Goal: Find specific page/section: Locate a particular part of the current website

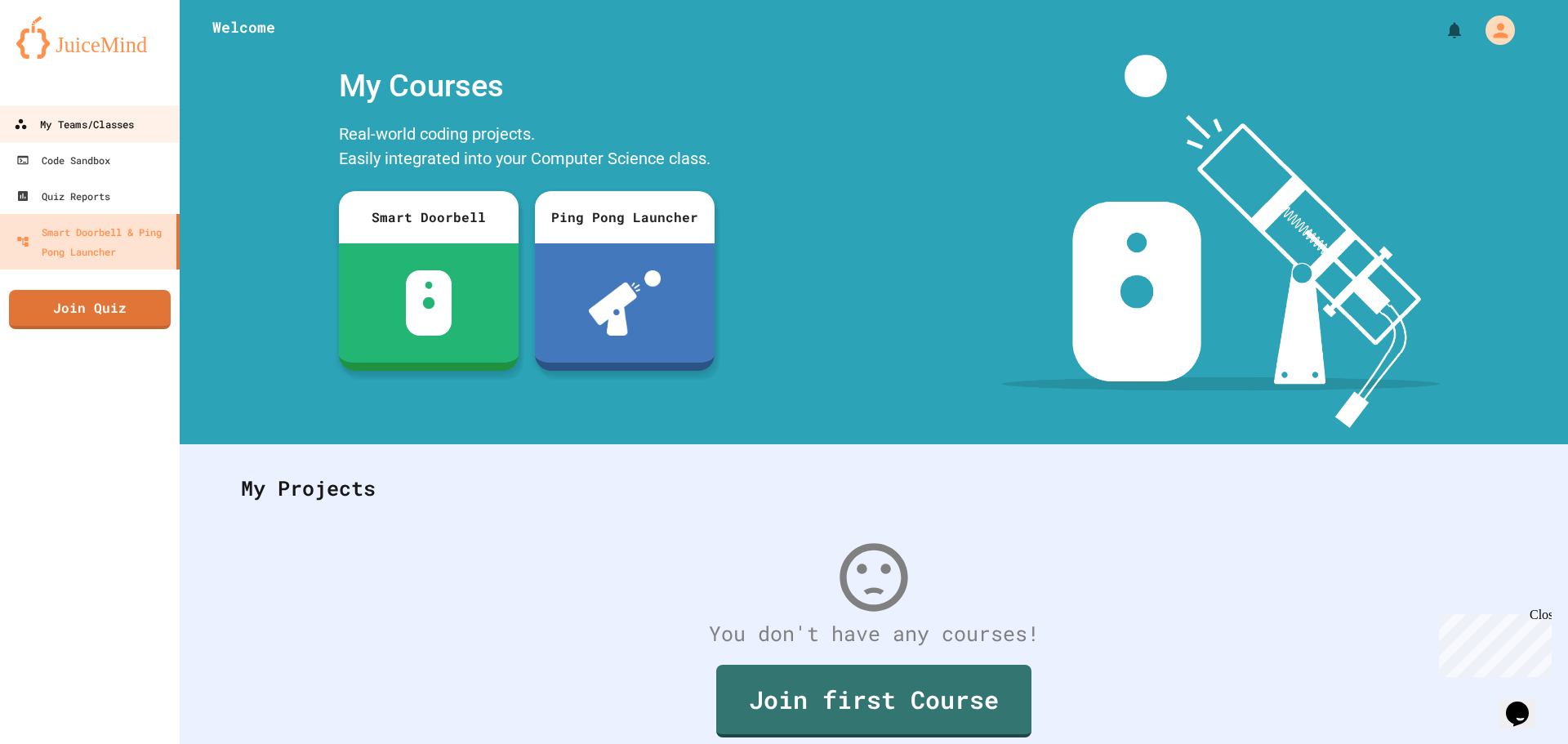
click at [93, 123] on div "My Teams/Classes" at bounding box center [75, 124] width 120 height 20
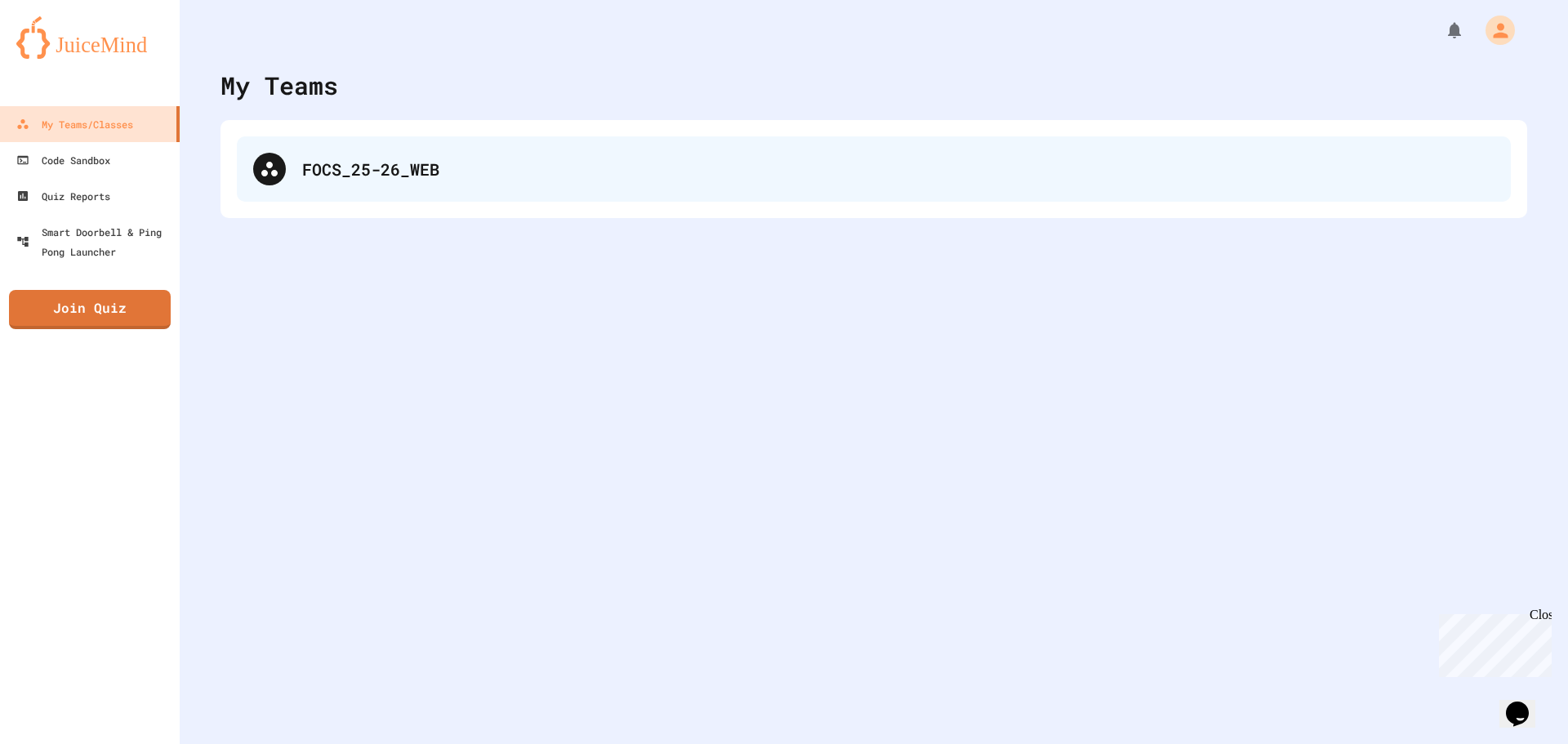
click at [569, 163] on div "FOCS_25-26_WEB" at bounding box center [898, 169] width 1192 height 25
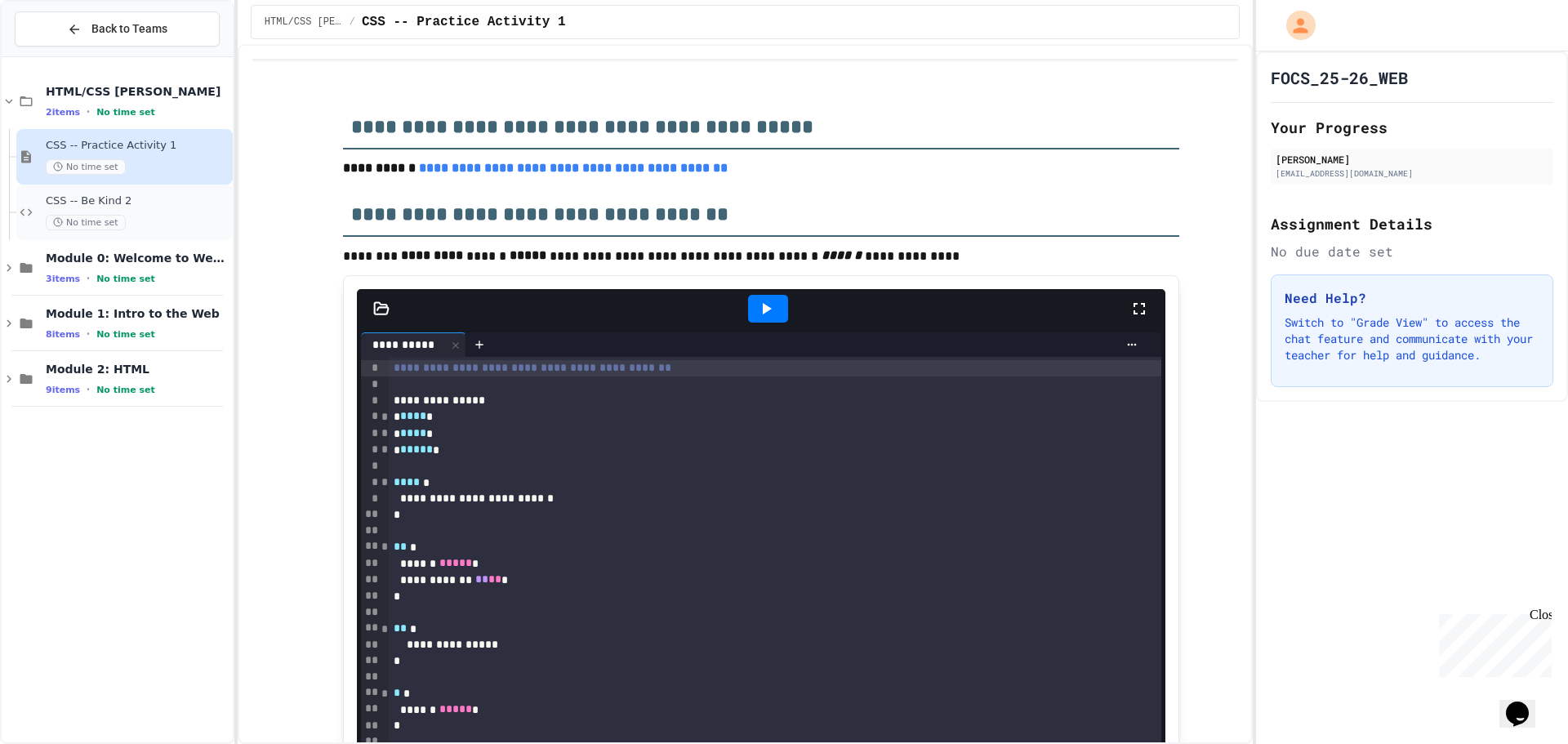
click at [178, 207] on span "CSS -- Be Kind 2" at bounding box center [138, 201] width 183 height 14
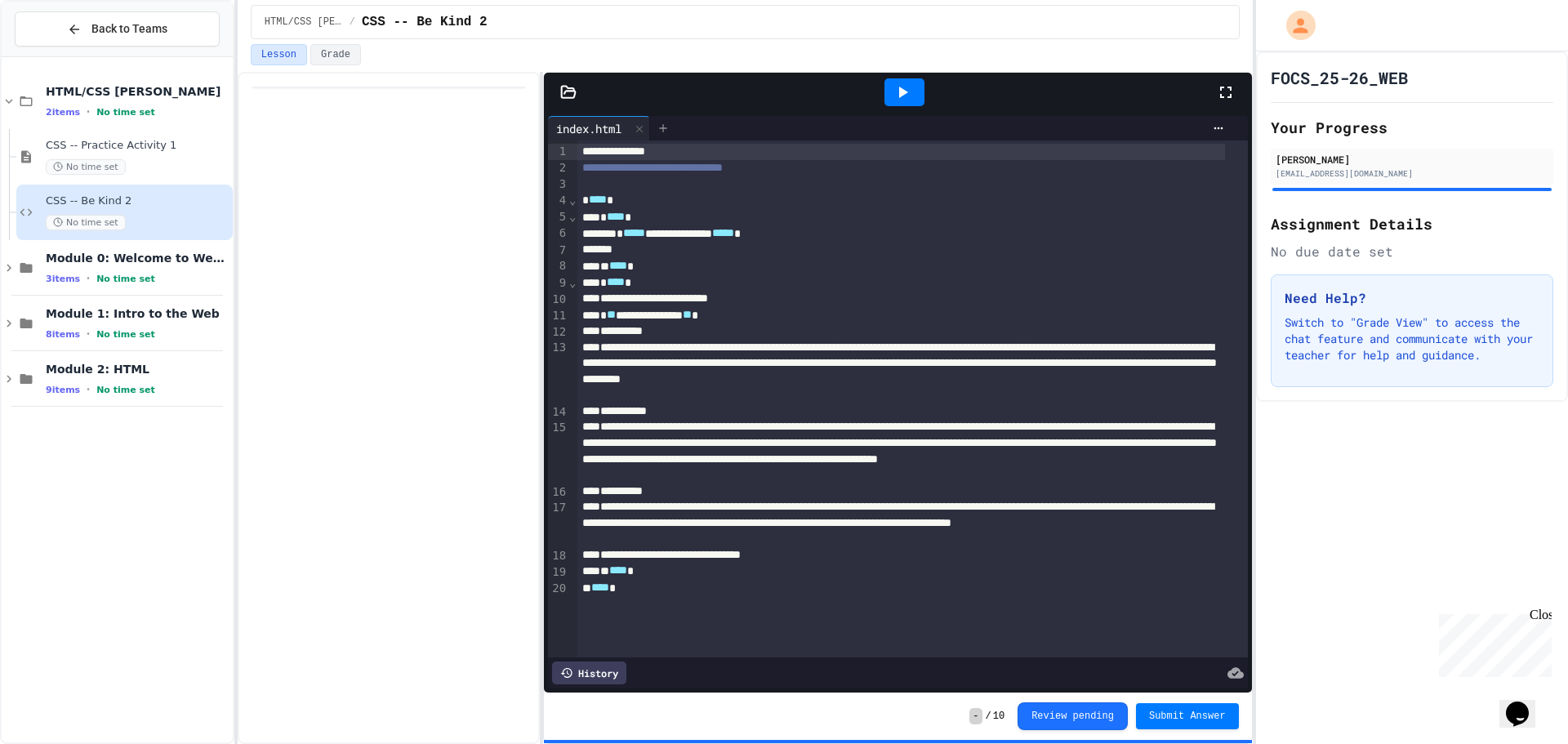
click at [662, 127] on icon at bounding box center [663, 128] width 13 height 13
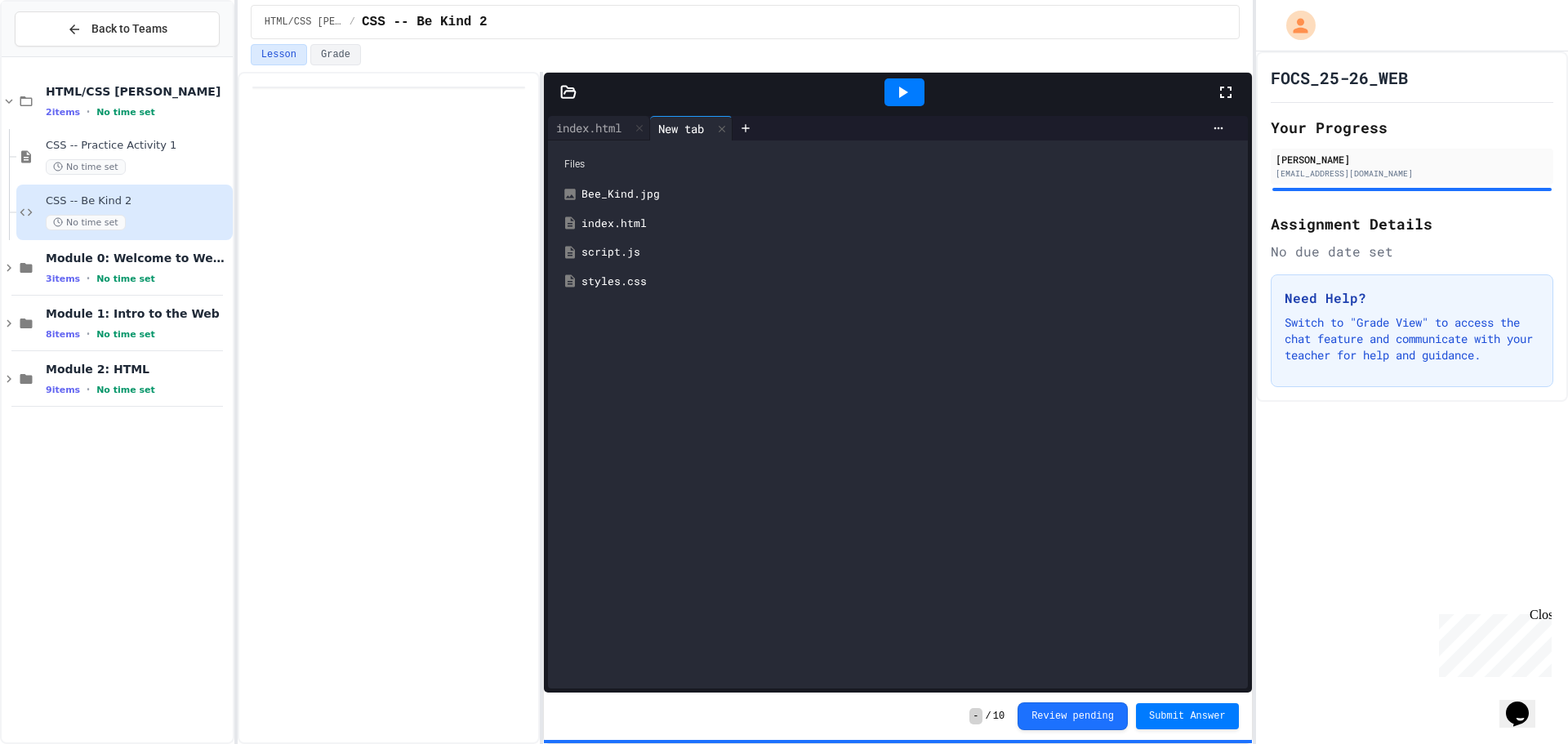
click at [635, 279] on div "styles.css" at bounding box center [910, 281] width 655 height 16
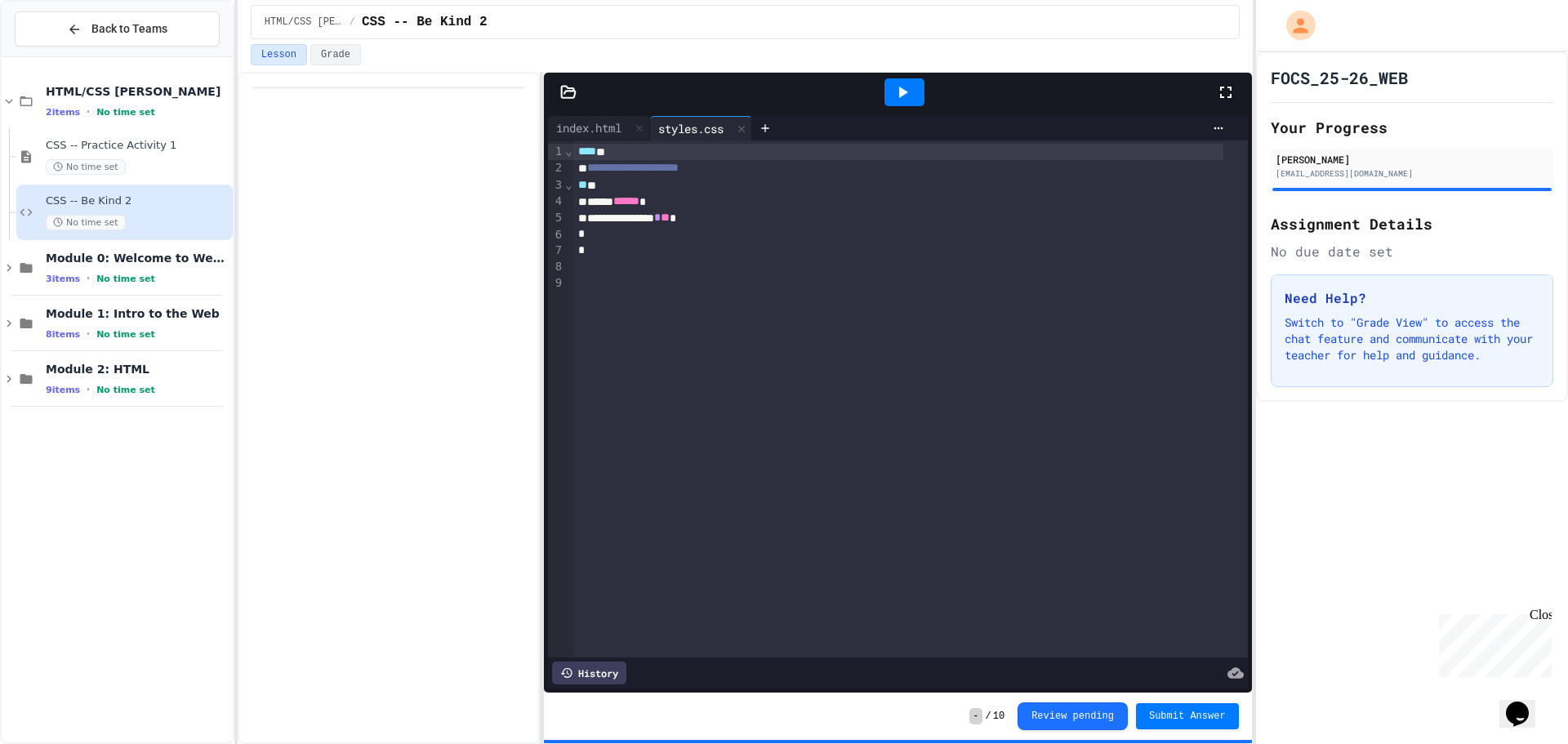
click at [892, 100] on icon at bounding box center [902, 92] width 20 height 20
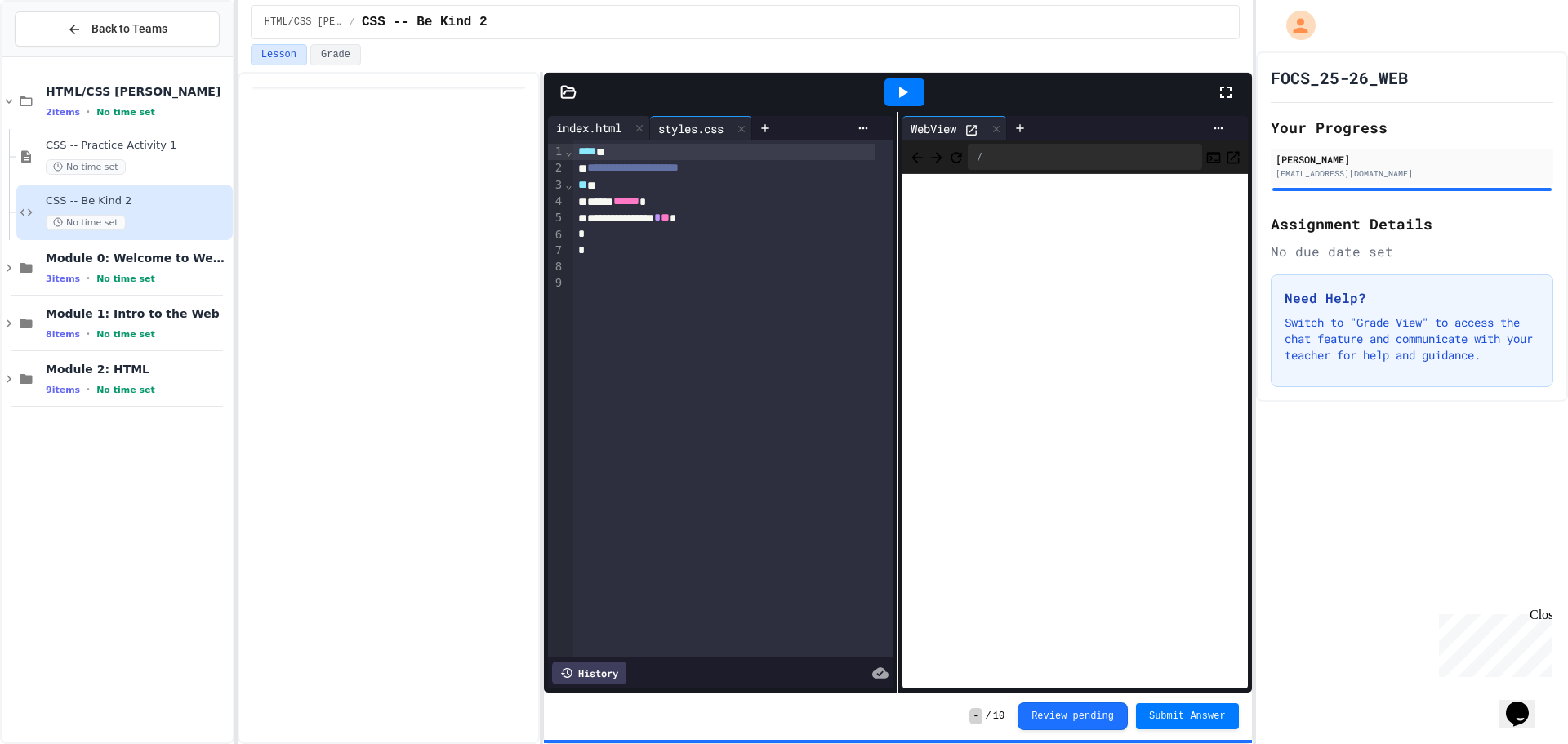
click at [571, 127] on div "index.html" at bounding box center [589, 128] width 81 height 17
